Goal: Task Accomplishment & Management: Use online tool/utility

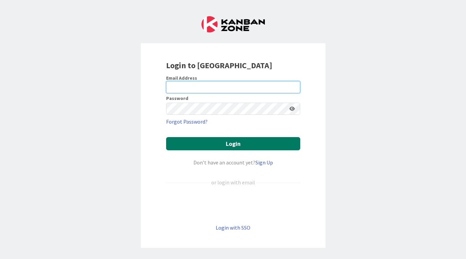
type input "[EMAIL_ADDRESS][DOMAIN_NAME]"
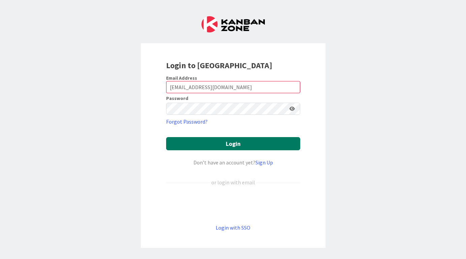
click at [230, 142] on button "Login" at bounding box center [233, 143] width 134 height 13
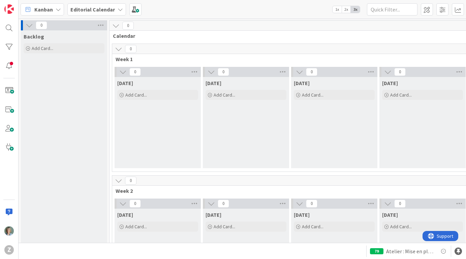
click at [118, 10] on icon at bounding box center [120, 9] width 5 height 5
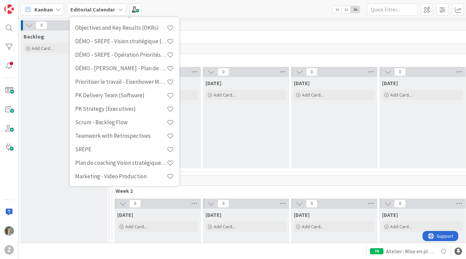
scroll to position [143, 0]
click at [128, 83] on h4 "Prioritiser le travail - Eisenhower Matrix" at bounding box center [121, 81] width 92 height 7
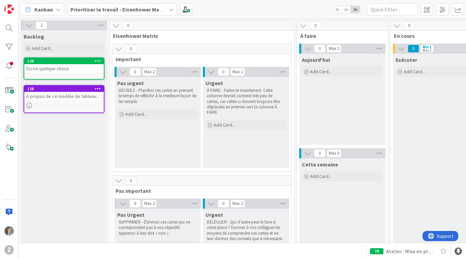
click at [165, 9] on div "Prioritiser le travail - Eisenhower Matrix" at bounding box center [122, 9] width 110 height 12
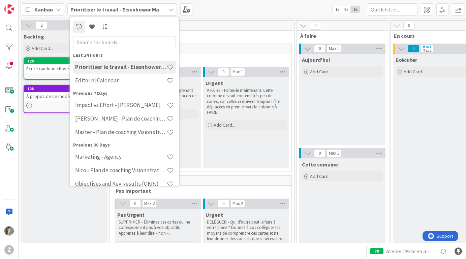
click at [263, 28] on div "0" at bounding box center [202, 26] width 185 height 10
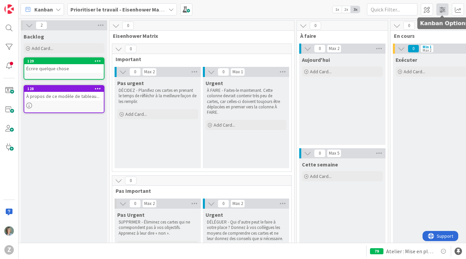
click at [443, 11] on span at bounding box center [443, 9] width 12 height 12
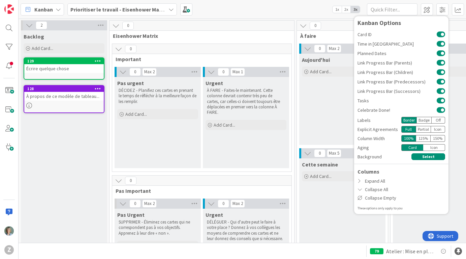
click at [325, 10] on div "Kanban Prioritiser le travail - Eisenhower Matrix 1x 2x 3x Kanban Options Card …" at bounding box center [243, 9] width 448 height 19
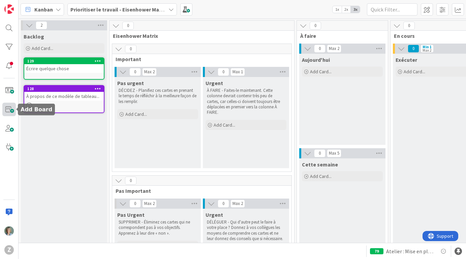
click at [7, 109] on span at bounding box center [8, 109] width 13 height 13
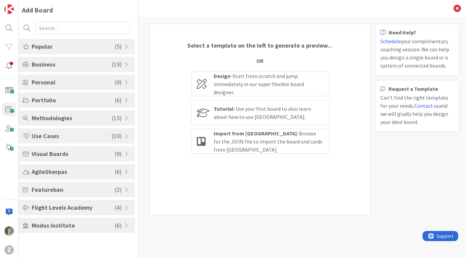
click at [66, 99] on span "Portfolio" at bounding box center [73, 99] width 83 height 9
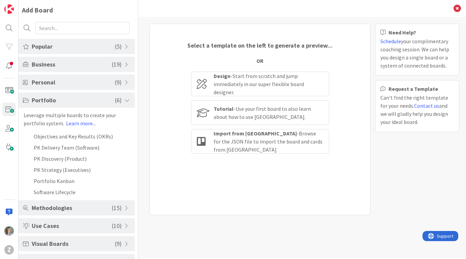
click at [53, 214] on div "Methodologies ( 15 )" at bounding box center [77, 207] width 116 height 15
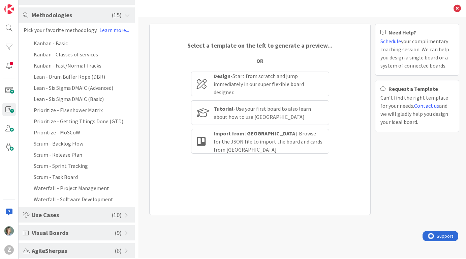
scroll to position [104, 0]
click at [78, 167] on li "Scrum - Sprint Tracking" at bounding box center [77, 164] width 116 height 11
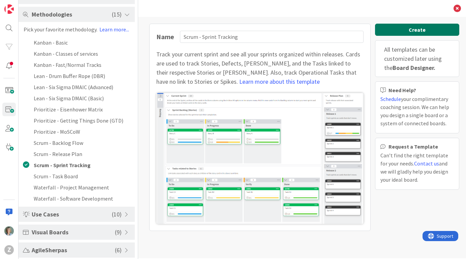
click at [400, 28] on button "Create" at bounding box center [417, 30] width 84 height 12
